Goal: Task Accomplishment & Management: Manage account settings

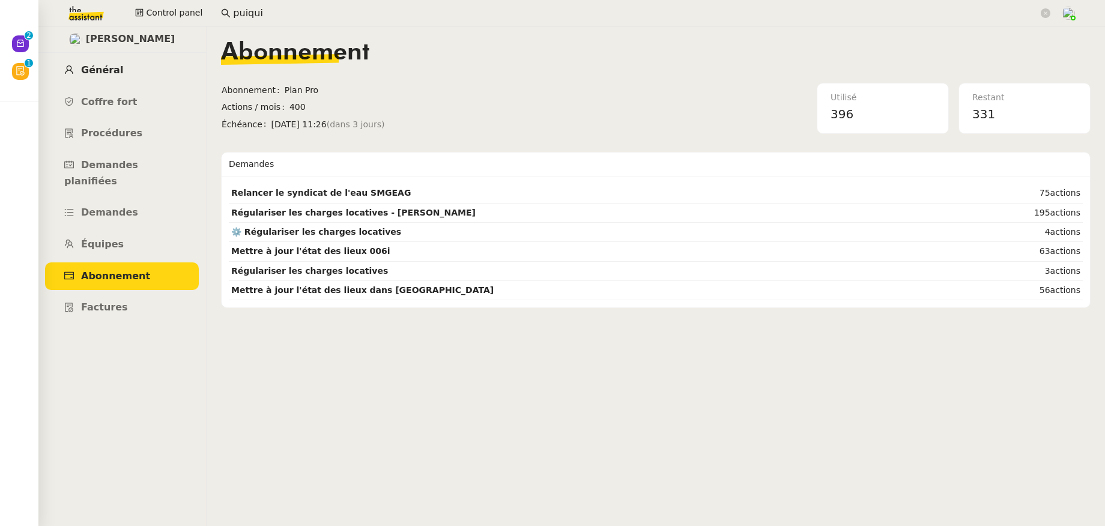
click at [121, 70] on link "Général" at bounding box center [122, 70] width 154 height 28
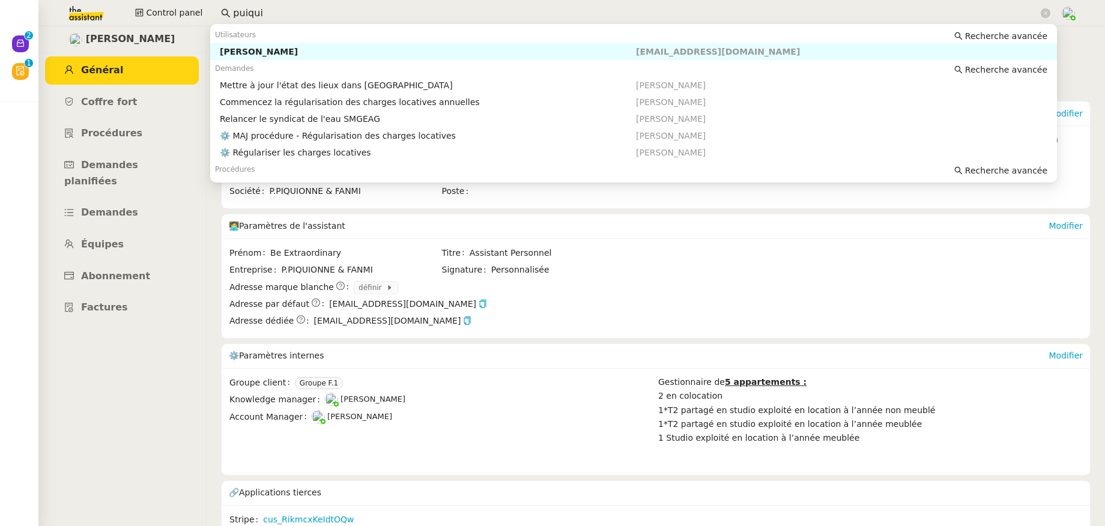
drag, startPoint x: 256, startPoint y: 13, endPoint x: 208, endPoint y: 15, distance: 48.1
click at [208, 15] on div "Control panel puiqui" at bounding box center [552, 13] width 1044 height 26
click at [232, 45] on nz-auto-option "Flo Rys flo@pulpe.be" at bounding box center [633, 51] width 846 height 17
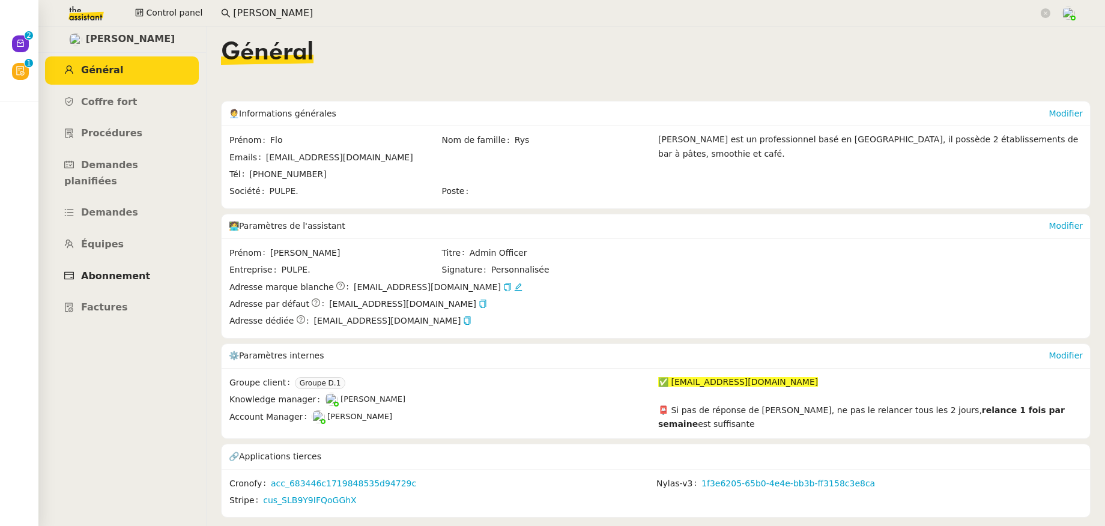
click at [125, 262] on link "Abonnement" at bounding box center [122, 276] width 154 height 28
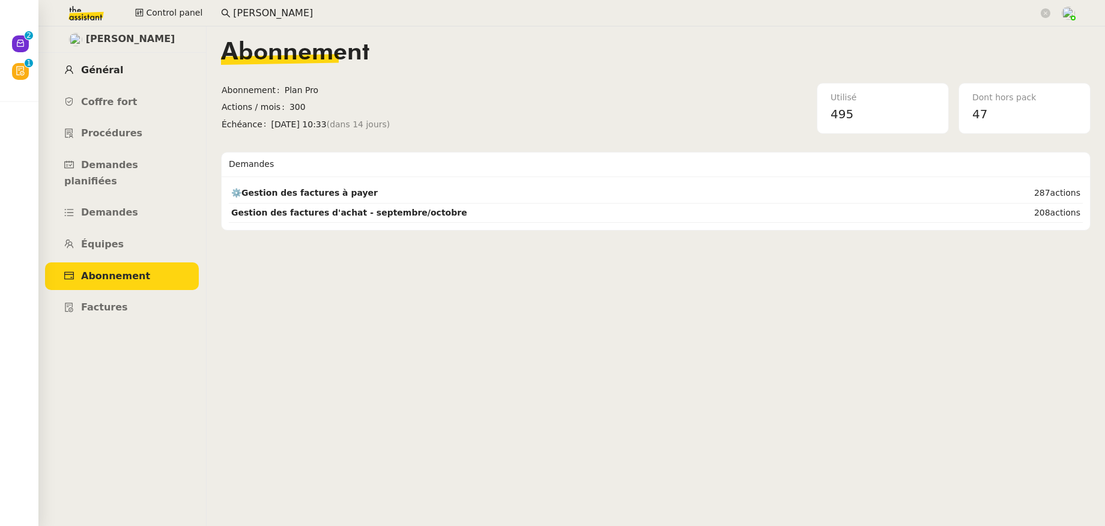
click at [99, 69] on span "Général" at bounding box center [102, 69] width 42 height 11
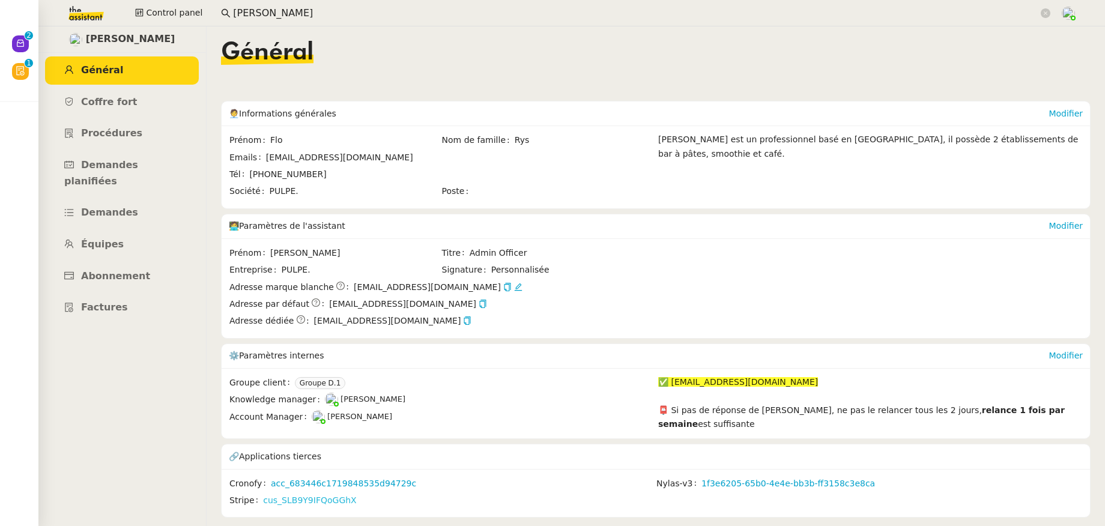
click at [312, 493] on link "cus_SLB9Y9IFQoGGhX" at bounding box center [309, 500] width 93 height 14
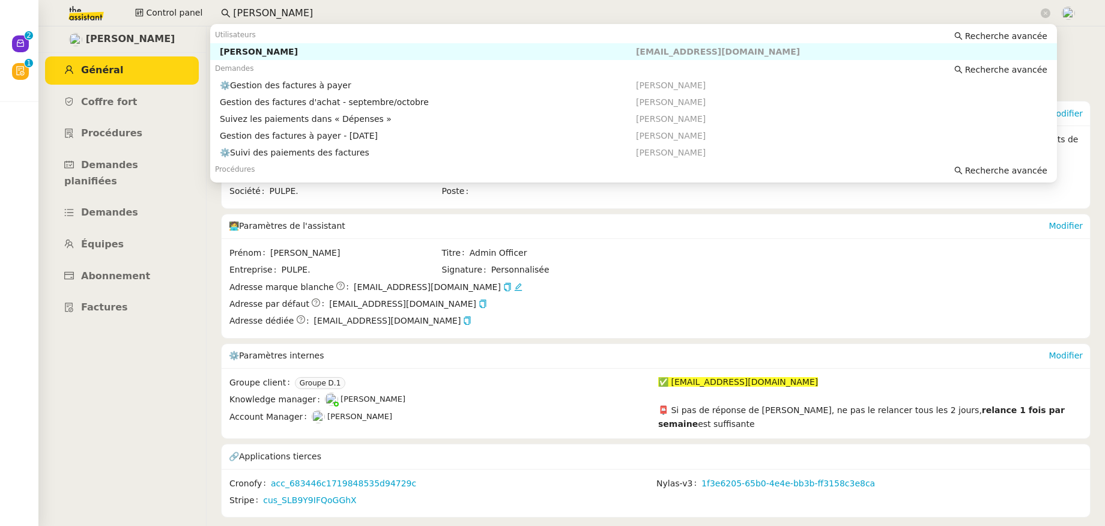
drag, startPoint x: 252, startPoint y: 6, endPoint x: 239, endPoint y: 5, distance: 12.7
click at [239, 5] on input "[PERSON_NAME]" at bounding box center [635, 13] width 805 height 16
click at [257, 48] on div "[PERSON_NAME]" at bounding box center [428, 51] width 416 height 11
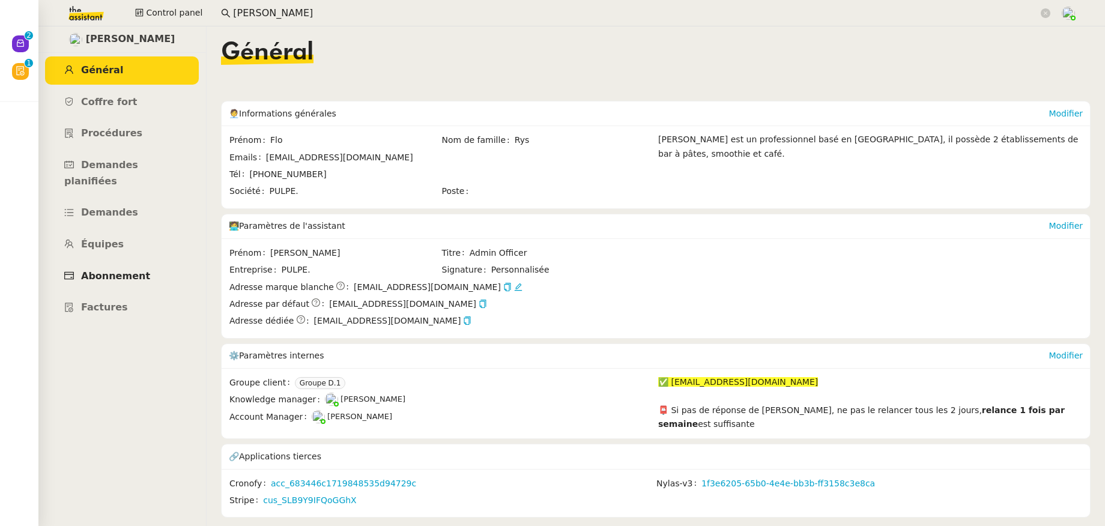
click at [128, 267] on link "Abonnement" at bounding box center [122, 276] width 154 height 28
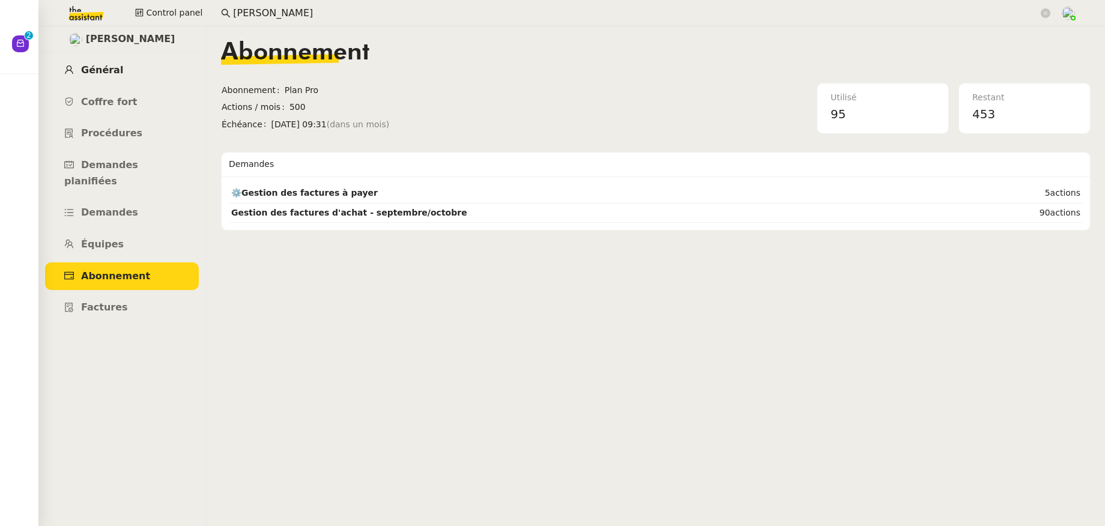
click at [107, 76] on link "Général" at bounding box center [122, 70] width 154 height 28
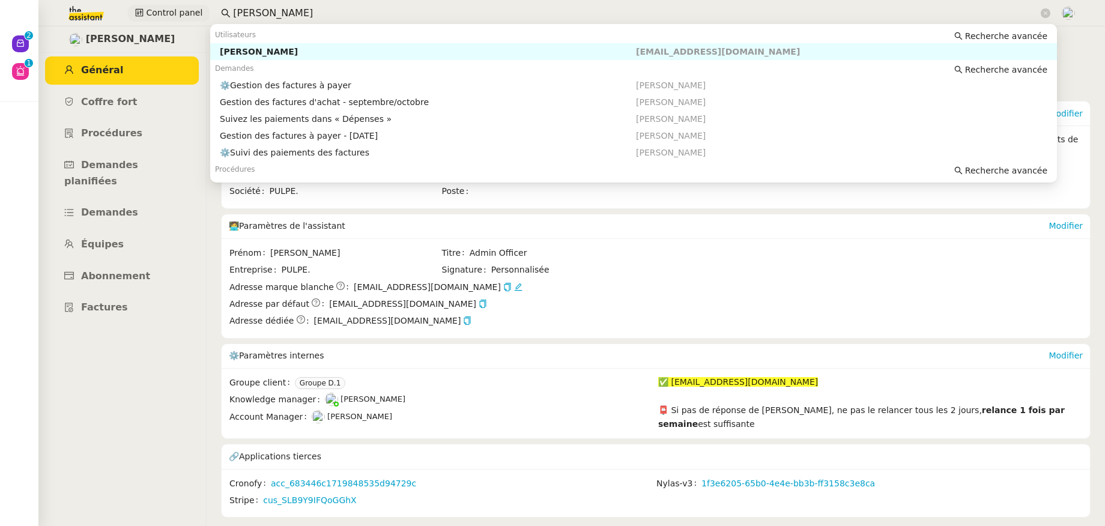
drag, startPoint x: 231, startPoint y: 4, endPoint x: 193, endPoint y: 4, distance: 37.8
click at [192, 4] on div "Control panel flo ry" at bounding box center [552, 13] width 1044 height 26
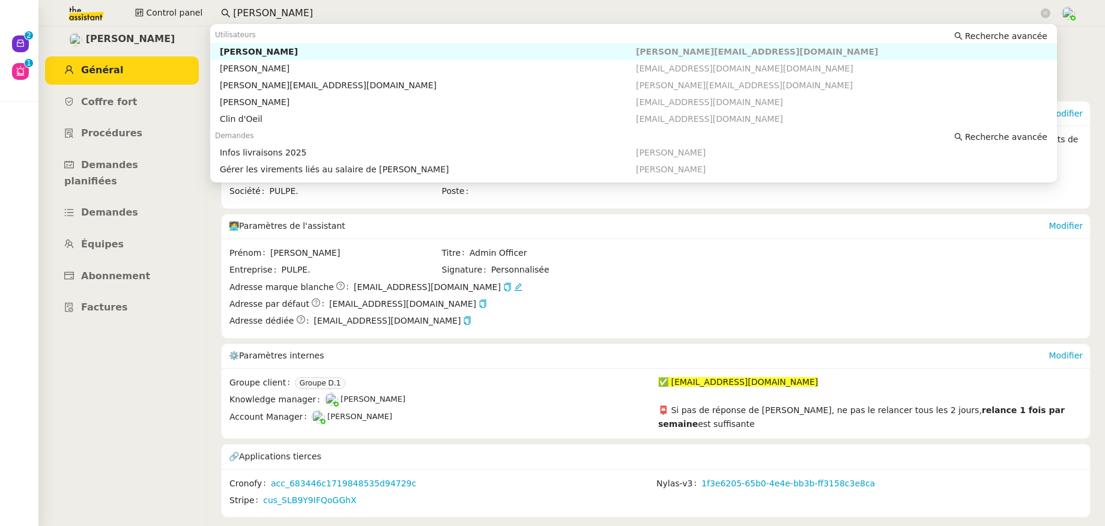
click at [250, 49] on div "[PERSON_NAME]" at bounding box center [428, 51] width 416 height 11
type input "[PERSON_NAME]"
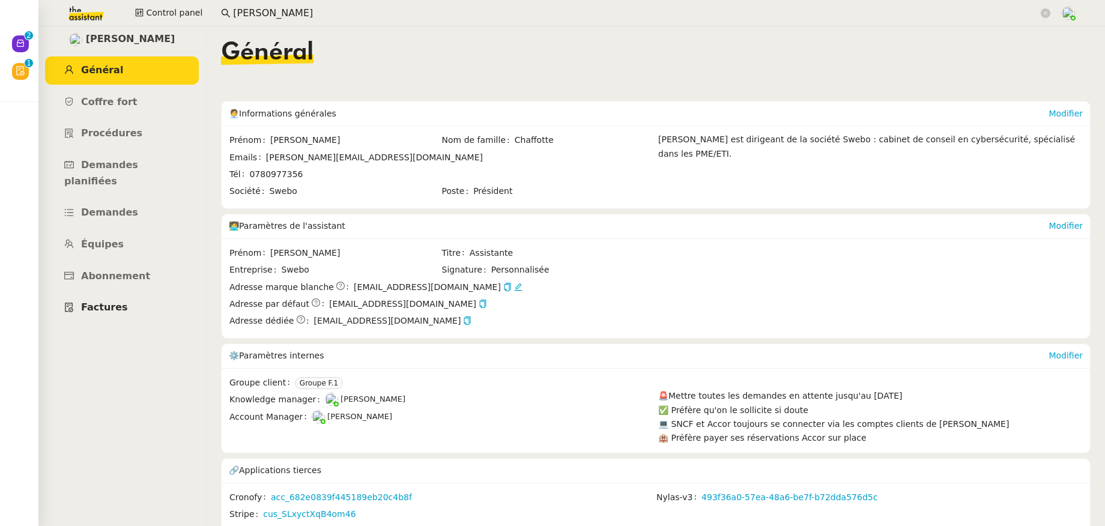
click at [126, 294] on link "Factures" at bounding box center [122, 308] width 154 height 28
click at [118, 270] on span "Abonnement" at bounding box center [115, 275] width 69 height 11
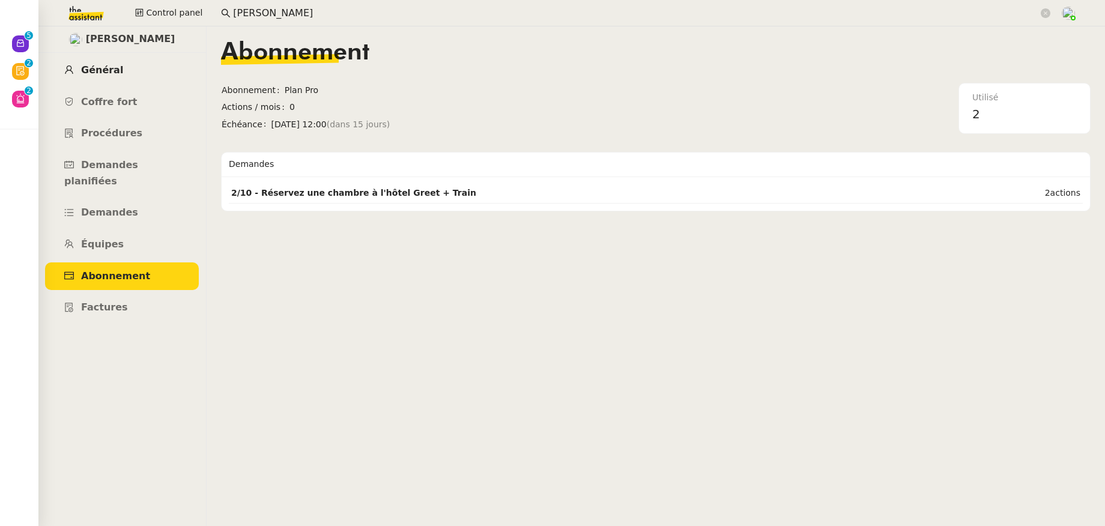
click at [106, 70] on span "Général" at bounding box center [102, 69] width 42 height 11
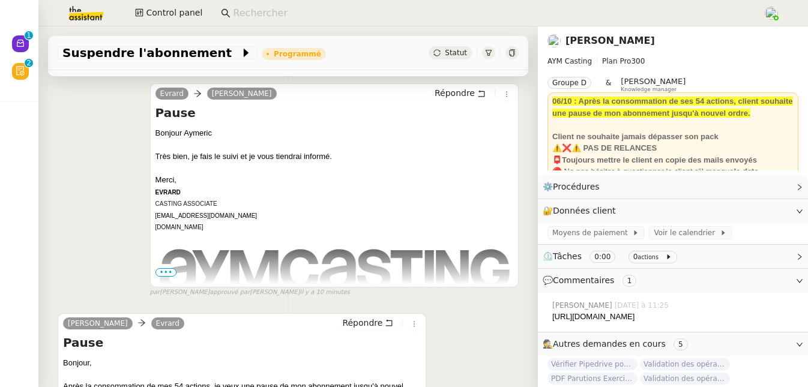
scroll to position [394, 0]
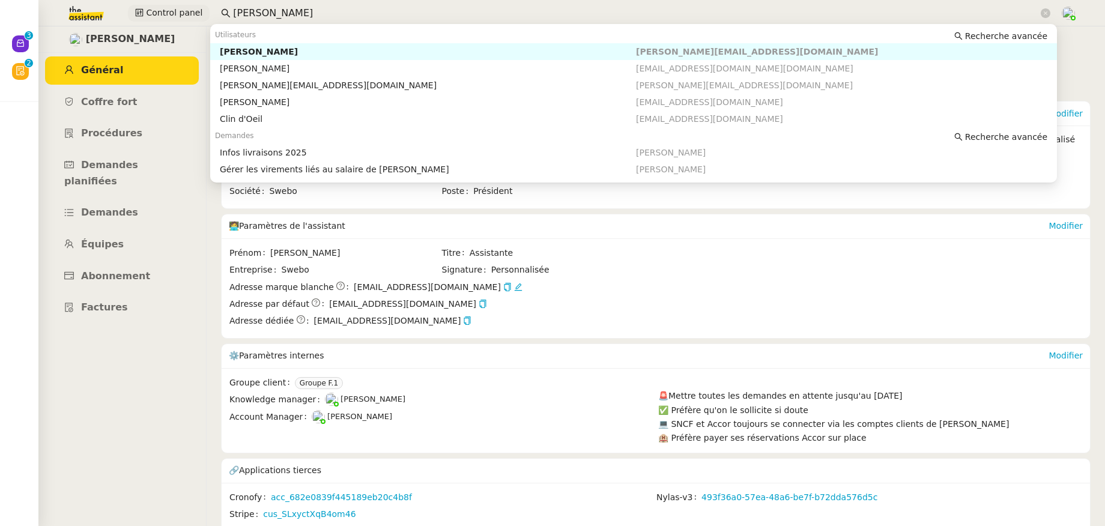
click at [186, 14] on div "Control panel [PERSON_NAME]" at bounding box center [552, 13] width 1044 height 26
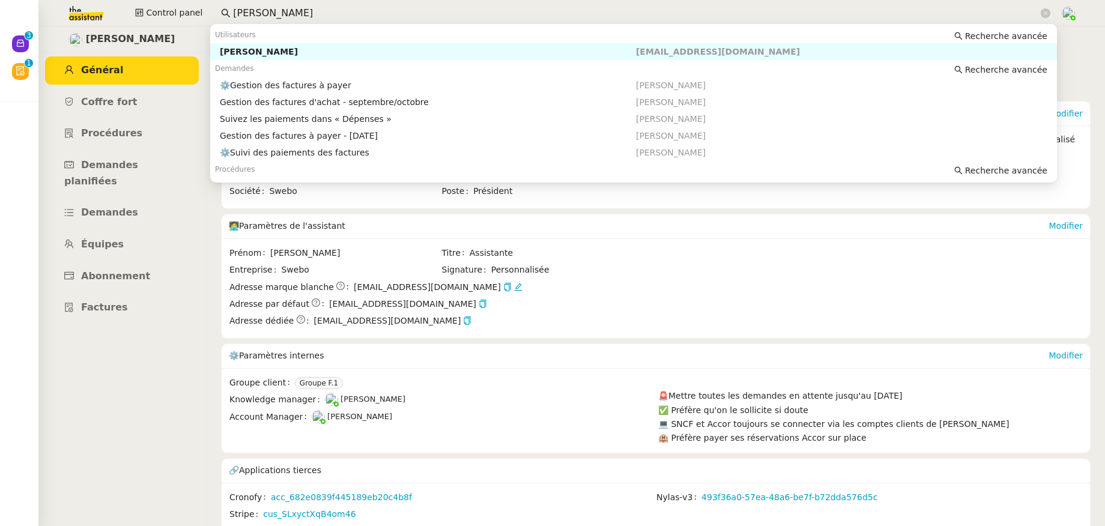
click at [238, 56] on div "[PERSON_NAME]" at bounding box center [428, 51] width 416 height 11
type input "[PERSON_NAME]"
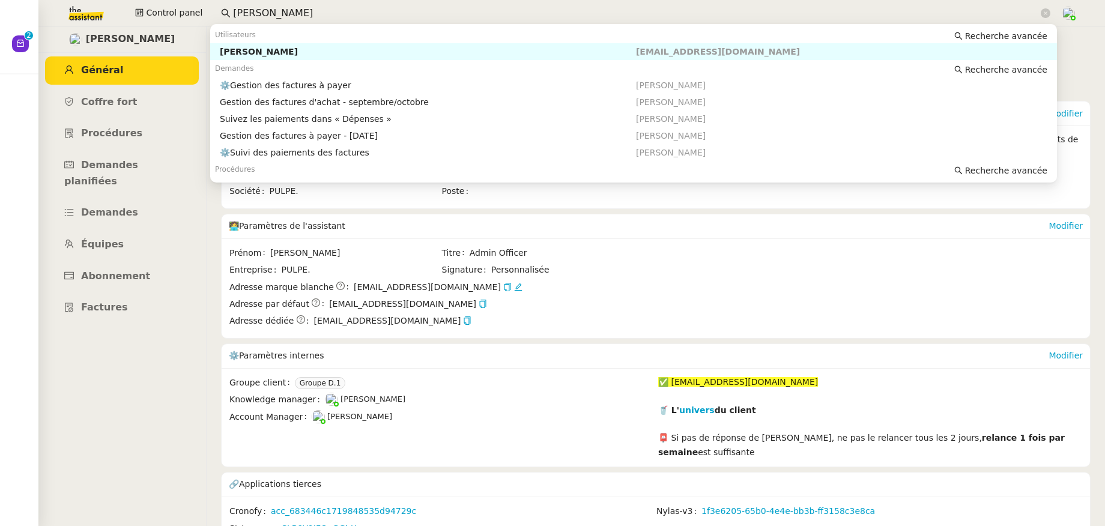
drag, startPoint x: 268, startPoint y: 13, endPoint x: 211, endPoint y: 6, distance: 57.4
click at [214, 6] on nz-input-group "[PERSON_NAME]" at bounding box center [635, 13] width 842 height 18
